Goal: Task Accomplishment & Management: Manage account settings

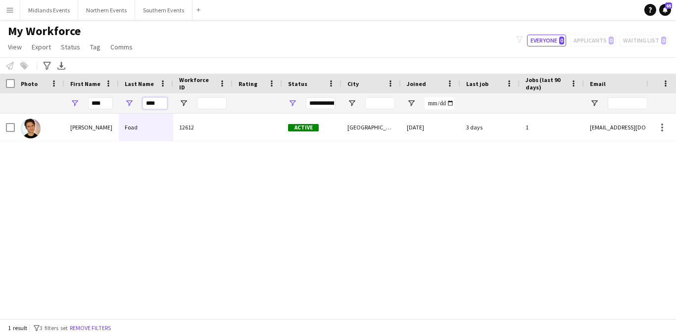
drag, startPoint x: 150, startPoint y: 105, endPoint x: 133, endPoint y: 104, distance: 17.3
click at [133, 104] on div "****" at bounding box center [146, 103] width 54 height 20
click at [111, 102] on input "****" at bounding box center [100, 103] width 25 height 12
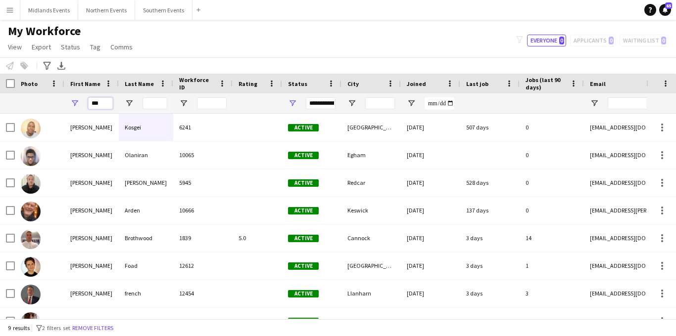
type input "***"
click at [156, 102] on input "Last Name Filter Input" at bounding box center [154, 103] width 25 height 12
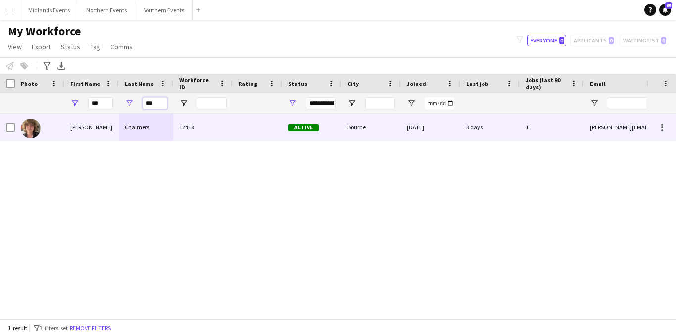
type input "***"
click at [131, 133] on div "Chalmers" at bounding box center [146, 127] width 54 height 27
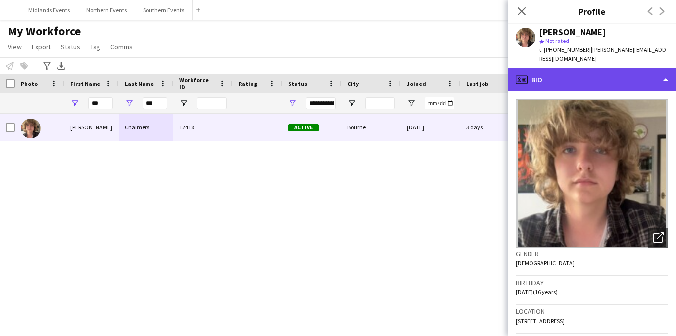
click at [607, 72] on div "profile Bio" at bounding box center [591, 80] width 168 height 24
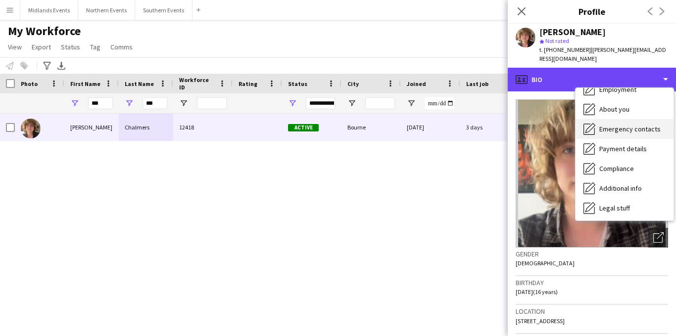
scroll to position [65, 0]
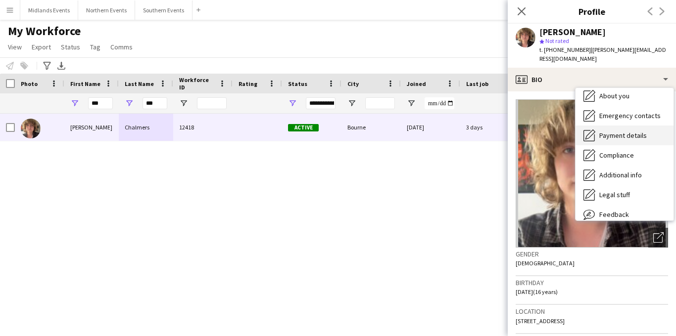
click at [619, 131] on span "Payment details" at bounding box center [622, 135] width 47 height 9
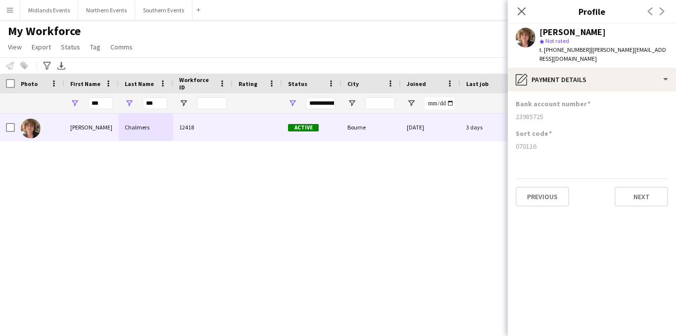
drag, startPoint x: 550, startPoint y: 105, endPoint x: 509, endPoint y: 108, distance: 41.1
click at [509, 108] on app-section-data-types "Bank account number [FINANCIAL_ID] Sort code [FINANCIAL_ID] Previous Next" at bounding box center [591, 214] width 168 height 245
copy div "23985725"
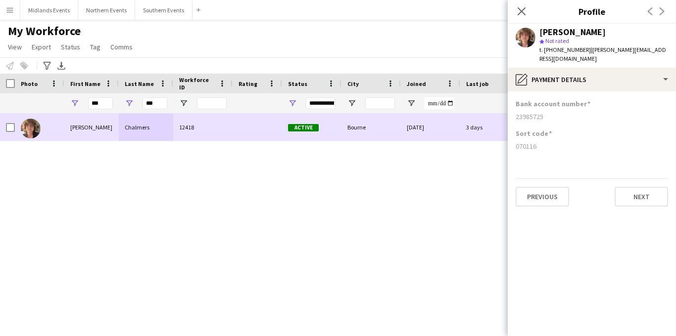
drag, startPoint x: 541, startPoint y: 141, endPoint x: 505, endPoint y: 141, distance: 35.6
click at [505, 141] on body "Menu Boards Boards Boards All jobs Status Workforce Workforce My Workforce Recr…" at bounding box center [338, 168] width 676 height 336
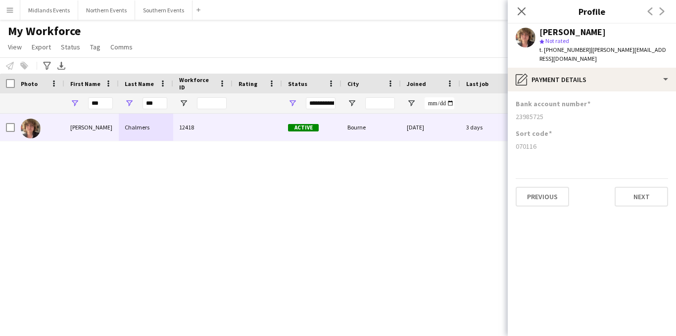
click at [573, 153] on app-section-data-types "Bank account number [FINANCIAL_ID] Sort code [FINANCIAL_ID] Previous Next" at bounding box center [591, 214] width 168 height 245
drag, startPoint x: 535, startPoint y: 139, endPoint x: 514, endPoint y: 139, distance: 20.8
click at [514, 139] on app-section-data-types "Bank account number [FINANCIAL_ID] Sort code [FINANCIAL_ID] Previous Next" at bounding box center [591, 214] width 168 height 245
copy div "070116"
click at [162, 10] on button "Southern Events Close" at bounding box center [163, 9] width 57 height 19
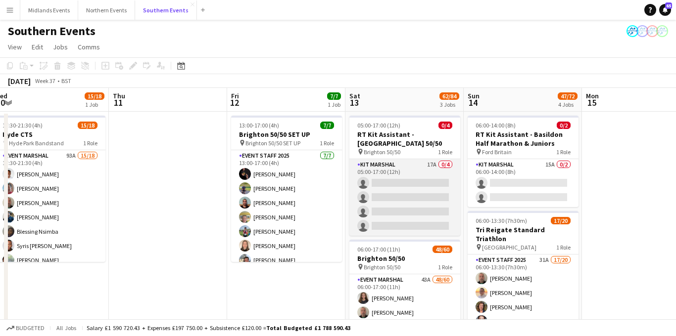
scroll to position [13, 0]
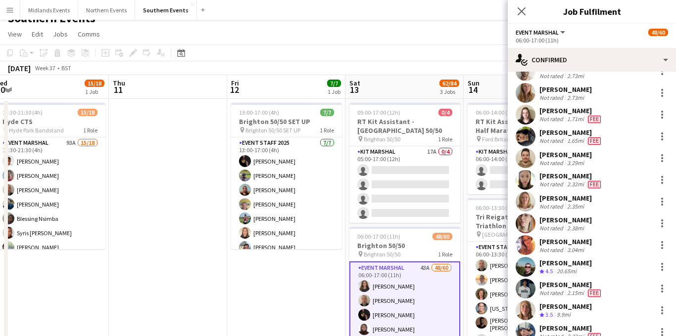
scroll to position [418, 0]
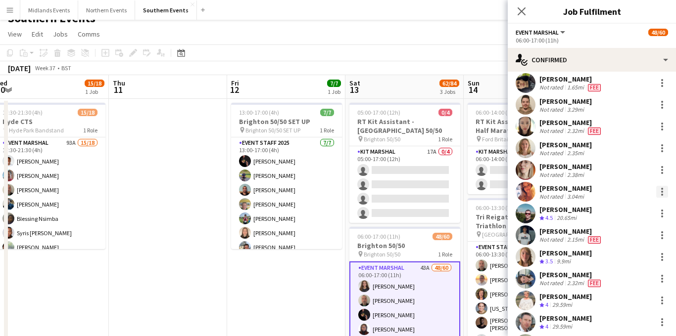
click at [665, 189] on div at bounding box center [662, 192] width 12 height 12
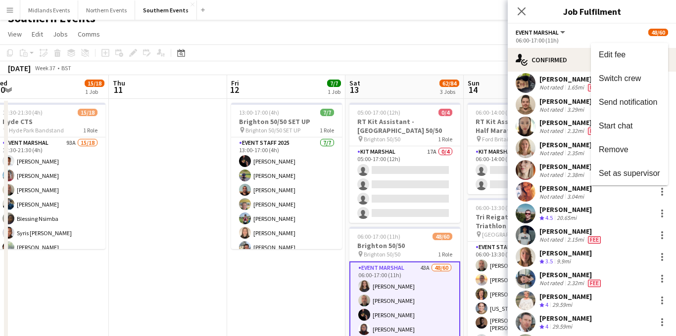
click at [571, 34] on div at bounding box center [338, 168] width 676 height 336
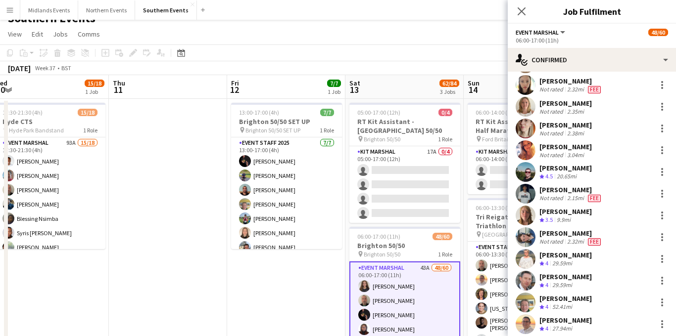
scroll to position [459, 0]
click at [661, 151] on div at bounding box center [662, 151] width 2 height 2
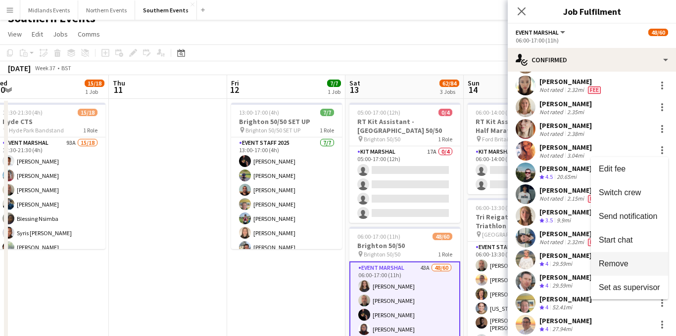
click at [603, 256] on button "Remove" at bounding box center [629, 264] width 77 height 24
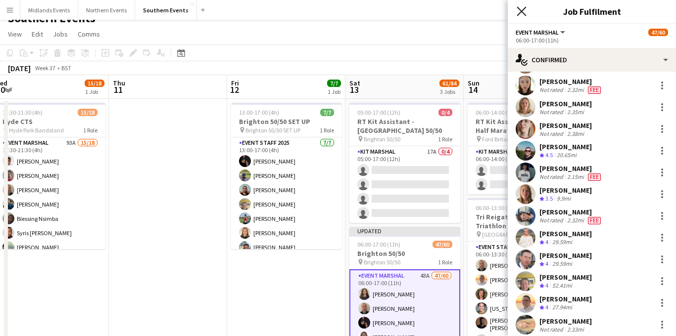
click at [521, 9] on icon "Close pop-in" at bounding box center [520, 10] width 9 height 9
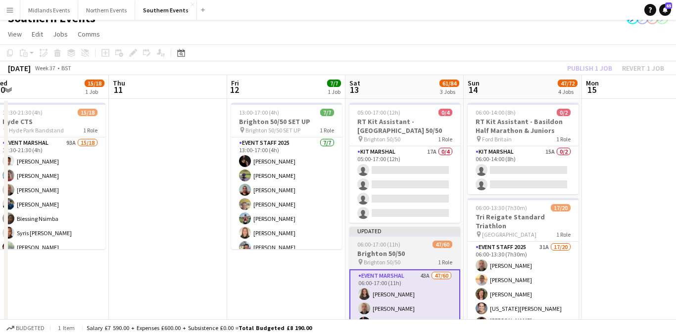
click at [378, 246] on span "06:00-17:00 (11h)" at bounding box center [378, 244] width 43 height 7
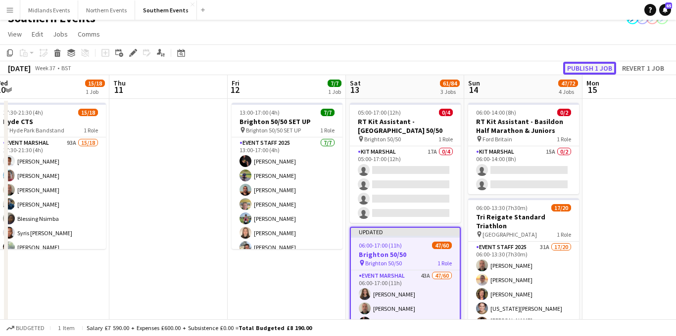
click at [595, 72] on button "Publish 1 job" at bounding box center [589, 68] width 53 height 13
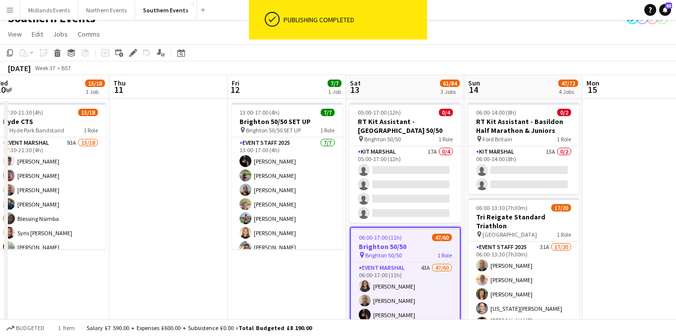
click at [13, 11] on app-icon "Menu" at bounding box center [10, 10] width 8 height 8
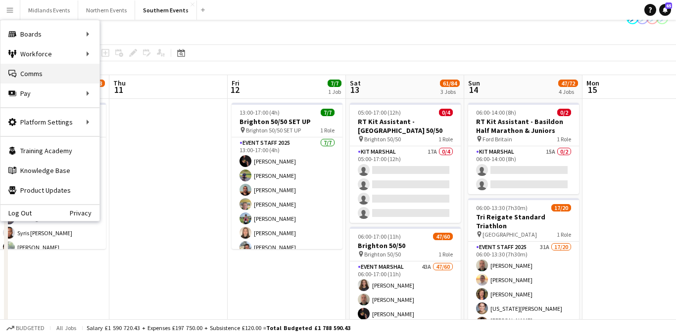
click at [20, 78] on link "Comms Comms" at bounding box center [49, 74] width 99 height 20
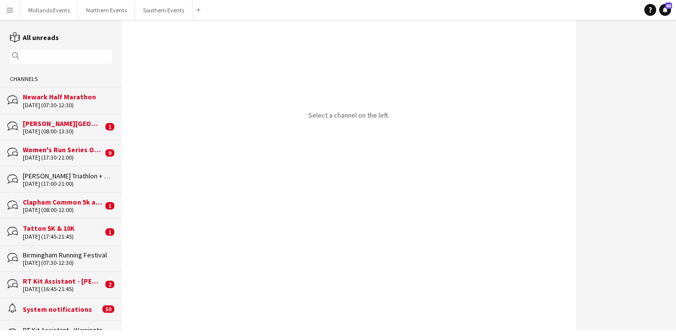
click at [71, 97] on div "Newark Half Marathon" at bounding box center [67, 96] width 89 height 9
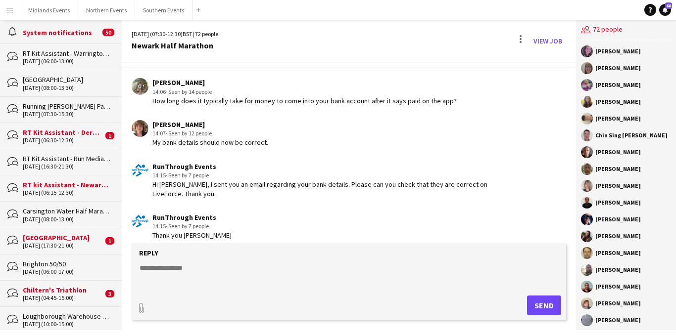
scroll to position [278, 0]
